Goal: Task Accomplishment & Management: Manage account settings

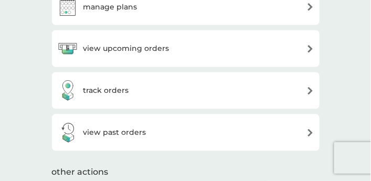
scroll to position [306, 0]
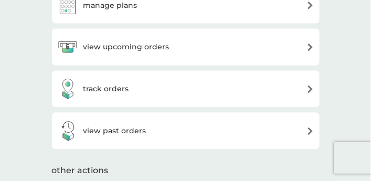
click at [112, 48] on h3 "view upcoming orders" at bounding box center [126, 47] width 86 height 12
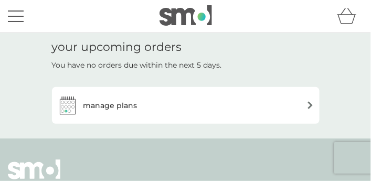
click at [118, 103] on h3 "manage plans" at bounding box center [110, 106] width 54 height 12
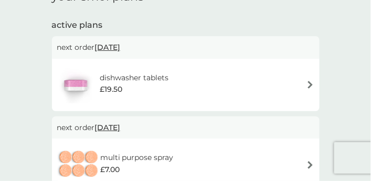
scroll to position [153, 0]
click at [155, 78] on h6 "dishwasher tablets" at bounding box center [134, 77] width 69 height 12
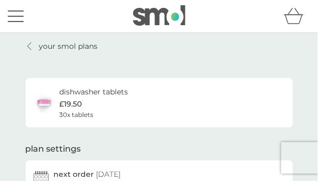
click at [77, 105] on p "£19.50" at bounding box center [71, 104] width 23 height 12
click at [69, 47] on p "your smol plans" at bounding box center [68, 46] width 59 height 12
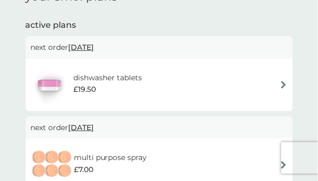
scroll to position [153, 0]
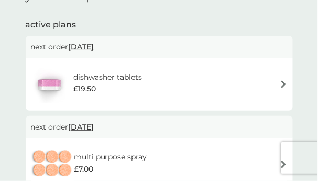
click at [281, 85] on img at bounding box center [284, 84] width 8 height 8
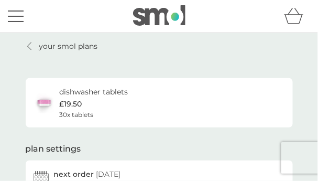
click at [82, 99] on p "£19.50" at bounding box center [71, 104] width 23 height 12
click at [223, 119] on div "dishwasher tablets £19.50 30x tablets" at bounding box center [160, 103] width 252 height 34
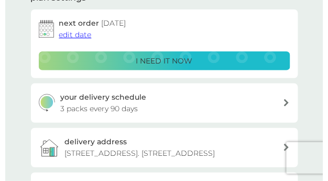
scroll to position [153, 0]
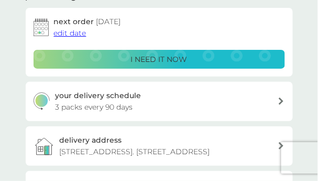
click at [72, 28] on span "edit date" at bounding box center [70, 32] width 33 height 9
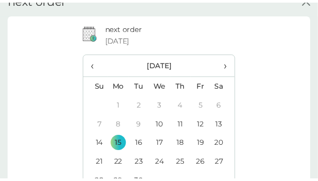
scroll to position [0, 0]
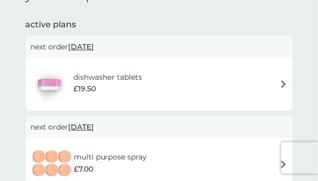
click at [284, 84] on img at bounding box center [284, 84] width 8 height 8
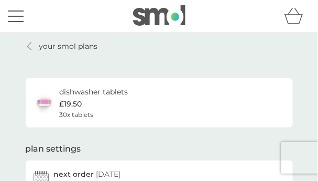
scroll to position [306, 0]
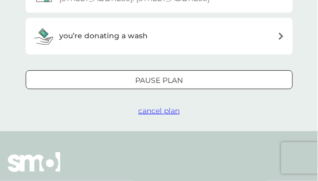
click at [167, 115] on span "cancel plan" at bounding box center [158, 110] width 41 height 9
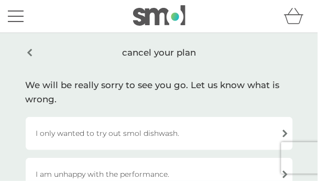
click at [53, 131] on div "I only wanted to try out smol dishwash." at bounding box center [159, 133] width 267 height 33
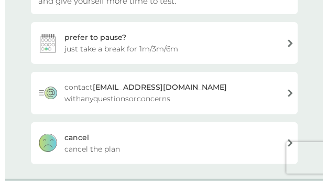
scroll to position [153, 0]
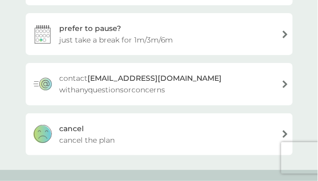
click at [65, 139] on span "cancel the plan" at bounding box center [88, 140] width 56 height 12
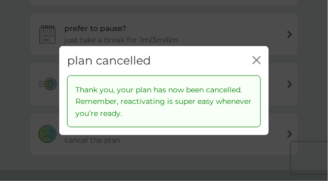
click at [261, 59] on icon "close" at bounding box center [257, 60] width 8 height 8
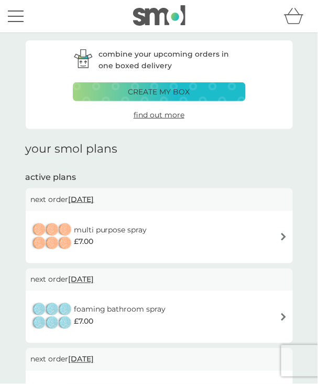
click at [285, 235] on img at bounding box center [284, 237] width 8 height 8
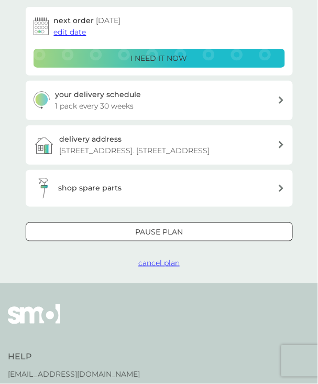
scroll to position [153, 0]
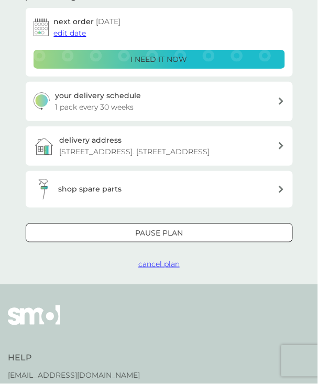
click at [166, 268] on span "cancel plan" at bounding box center [158, 263] width 41 height 9
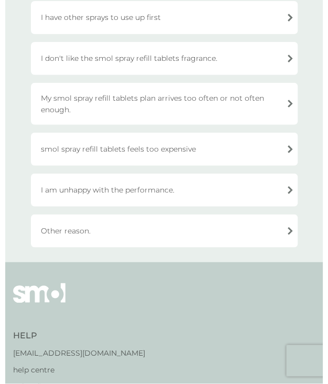
scroll to position [153, 0]
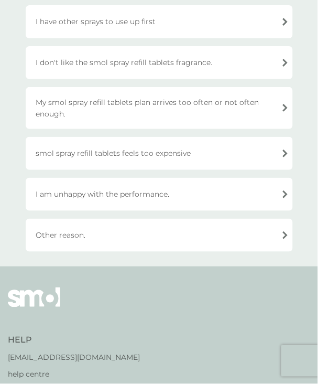
click at [167, 225] on div "Other reason." at bounding box center [159, 235] width 267 height 33
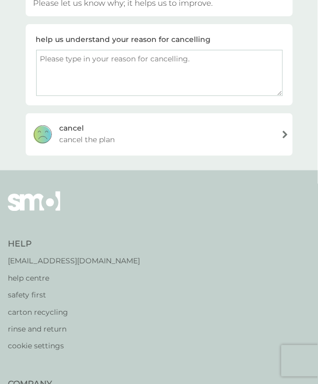
click at [89, 131] on div "[PERSON_NAME] the plan" at bounding box center [159, 134] width 267 height 42
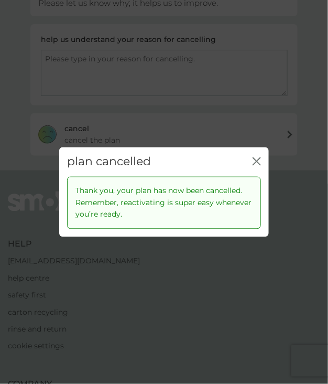
click at [253, 160] on icon "close" at bounding box center [257, 161] width 8 height 8
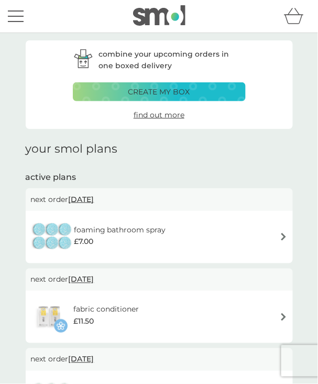
click at [282, 232] on div "foaming bathroom spray £7.00" at bounding box center [159, 237] width 257 height 37
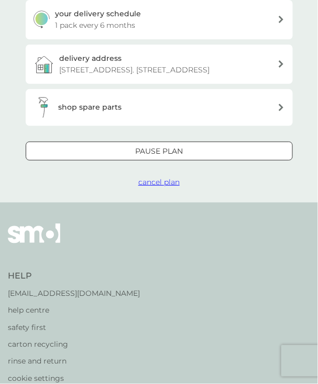
scroll to position [306, 0]
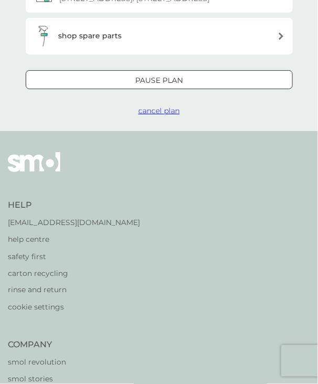
click at [160, 115] on span "cancel plan" at bounding box center [158, 110] width 41 height 9
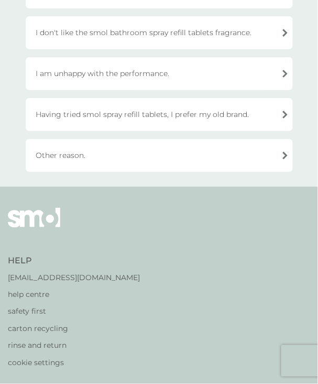
scroll to position [306, 0]
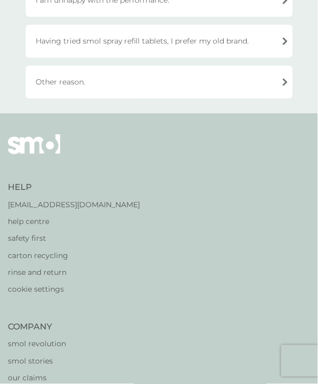
click at [103, 79] on div "Other reason." at bounding box center [159, 82] width 267 height 33
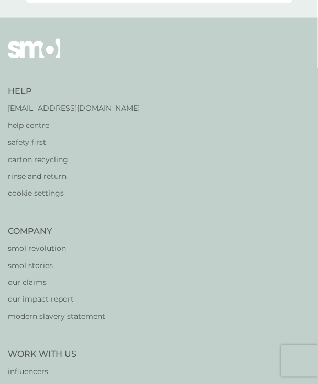
scroll to position [0, 0]
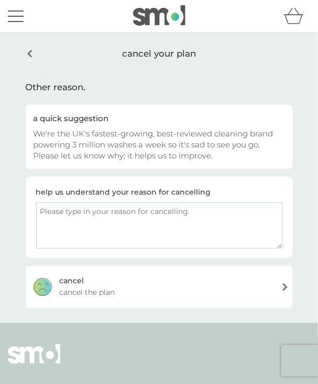
click at [102, 292] on span "cancel the plan" at bounding box center [88, 293] width 56 height 12
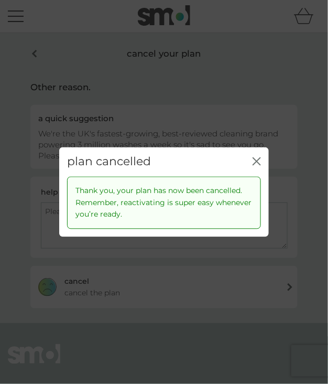
click at [262, 159] on div "plan cancelled close" at bounding box center [164, 161] width 210 height 29
click at [255, 161] on icon "close" at bounding box center [257, 161] width 8 height 8
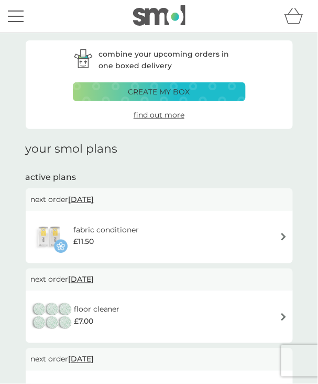
click at [93, 228] on h6 "fabric conditioner" at bounding box center [106, 230] width 66 height 12
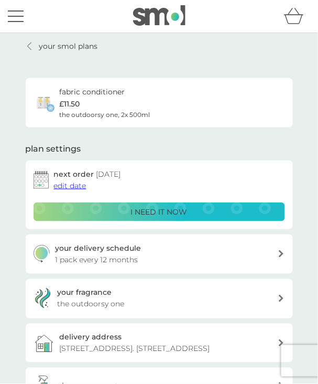
scroll to position [153, 0]
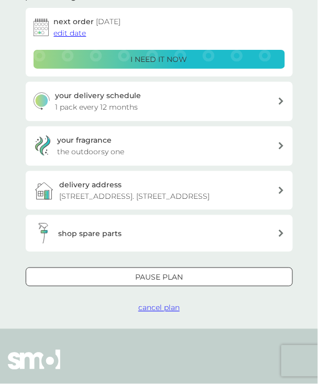
click at [139, 313] on span "cancel plan" at bounding box center [158, 307] width 41 height 9
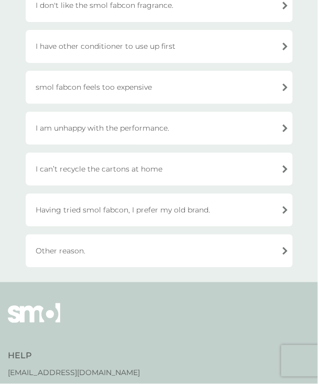
scroll to position [306, 0]
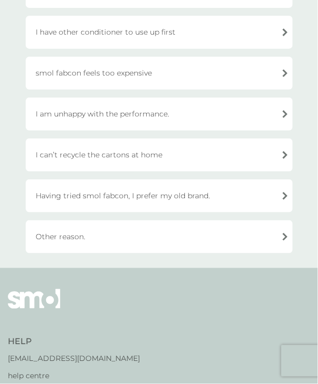
click at [111, 229] on div "Other reason." at bounding box center [159, 236] width 267 height 33
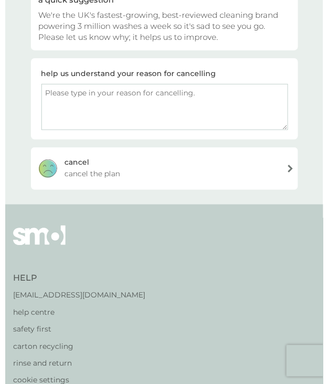
scroll to position [117, 0]
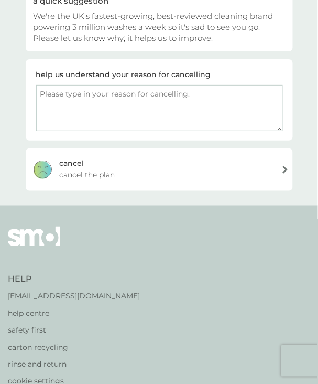
click at [63, 172] on span "cancel the plan" at bounding box center [88, 175] width 56 height 12
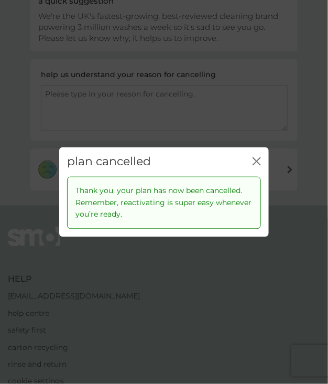
click at [254, 161] on icon "close" at bounding box center [257, 161] width 8 height 8
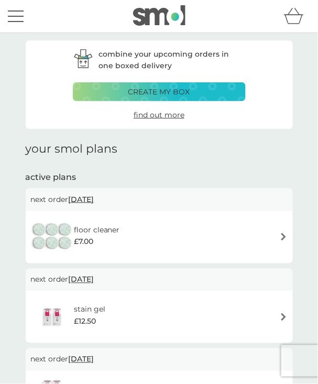
click at [92, 199] on span "[DATE]" at bounding box center [82, 199] width 26 height 20
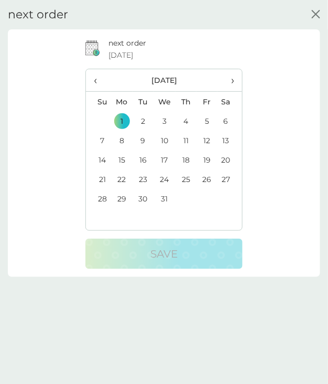
click at [312, 12] on icon "close" at bounding box center [316, 14] width 8 height 8
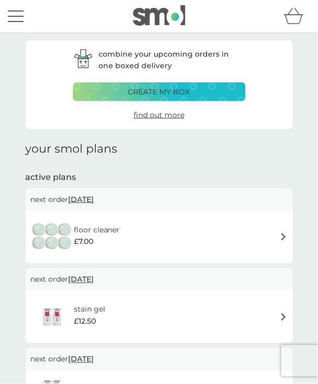
click at [216, 230] on div "floor cleaner £7.00" at bounding box center [159, 237] width 257 height 37
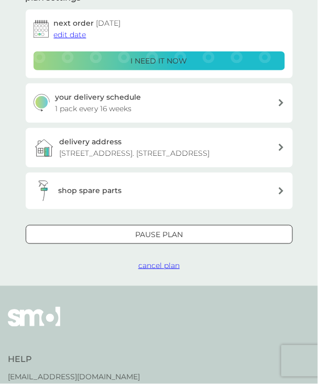
scroll to position [153, 0]
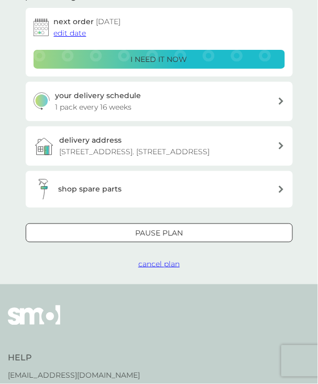
click at [163, 268] on span "cancel plan" at bounding box center [158, 263] width 41 height 9
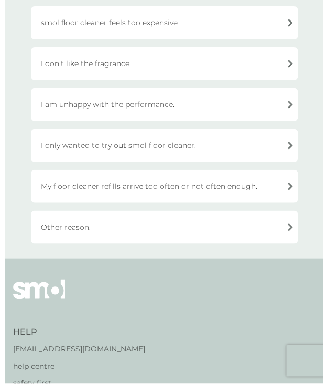
scroll to position [153, 0]
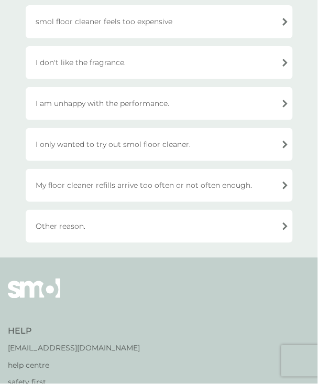
click at [160, 232] on div "Other reason." at bounding box center [159, 226] width 267 height 33
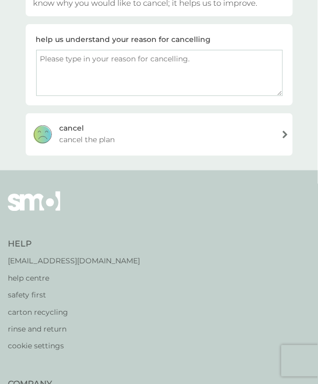
click at [56, 136] on div "[PERSON_NAME] the plan" at bounding box center [159, 134] width 267 height 42
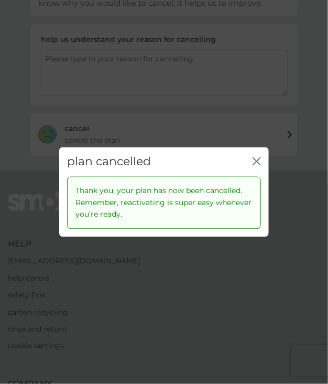
click at [253, 164] on icon "close" at bounding box center [257, 161] width 8 height 8
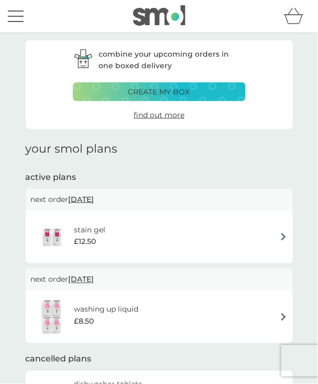
click at [86, 219] on div "stain gel £12.50" at bounding box center [73, 237] width 85 height 37
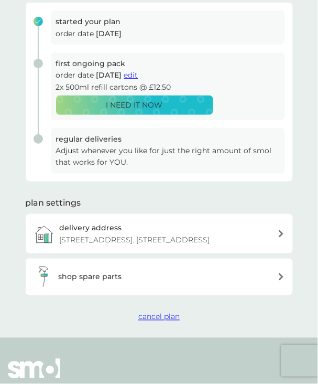
scroll to position [153, 0]
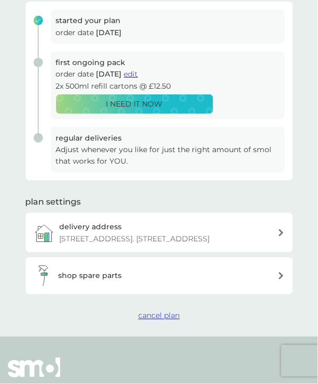
click at [144, 320] on span "cancel plan" at bounding box center [158, 315] width 41 height 9
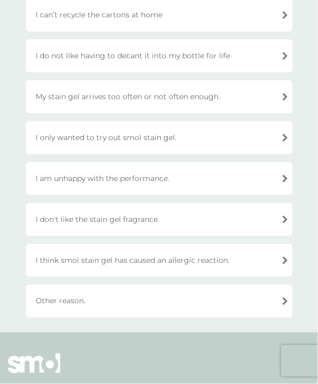
scroll to position [306, 0]
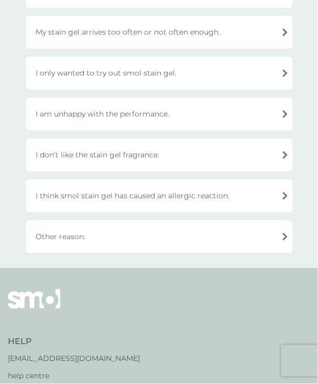
click at [93, 236] on div "Other reason." at bounding box center [159, 236] width 267 height 33
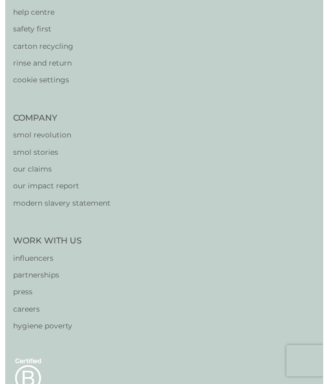
scroll to position [117, 0]
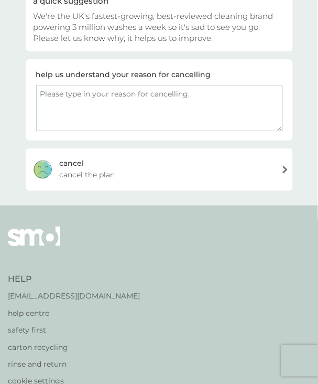
click at [99, 165] on div "[PERSON_NAME] the plan" at bounding box center [159, 169] width 267 height 42
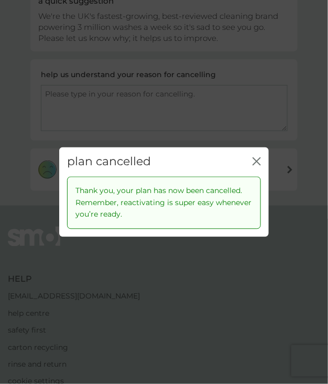
click at [133, 286] on div "plan cancelled close Thank you, your plan has now been cancelled. Remember, rea…" at bounding box center [164, 192] width 328 height 384
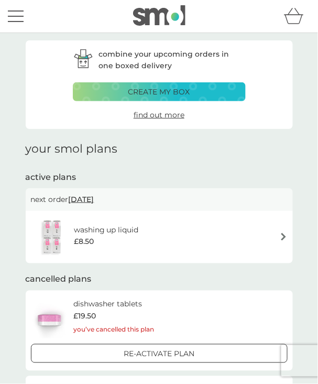
click at [121, 232] on h6 "washing up liquid" at bounding box center [106, 230] width 65 height 12
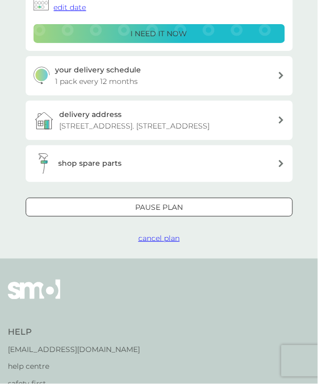
scroll to position [306, 0]
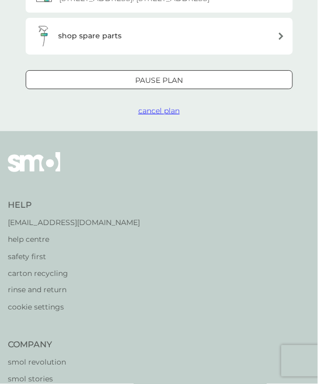
click at [166, 115] on span "cancel plan" at bounding box center [158, 110] width 41 height 9
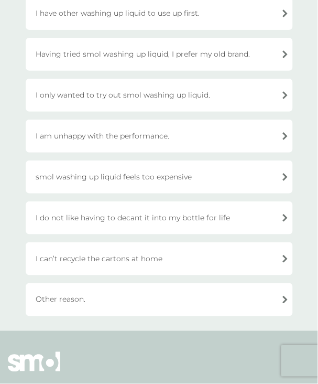
scroll to position [306, 0]
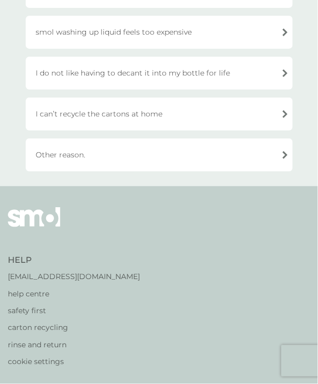
click at [137, 153] on div "Other reason." at bounding box center [159, 154] width 267 height 33
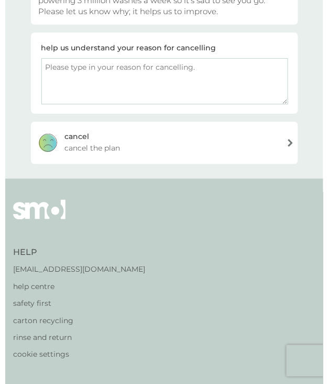
scroll to position [153, 0]
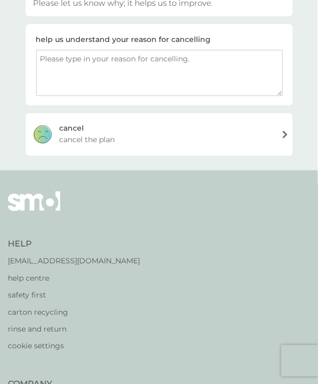
click at [110, 137] on span "cancel the plan" at bounding box center [88, 140] width 56 height 12
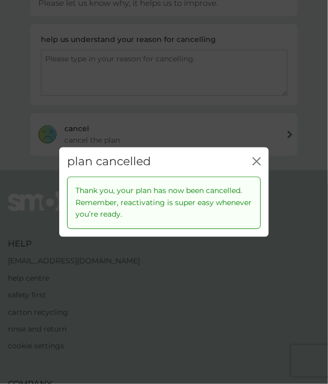
click at [262, 163] on div "plan cancelled close" at bounding box center [164, 161] width 210 height 29
click at [260, 160] on icon "close" at bounding box center [257, 161] width 8 height 8
